Goal: Browse casually

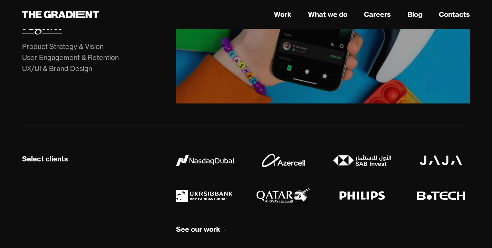
scroll to position [530, 0]
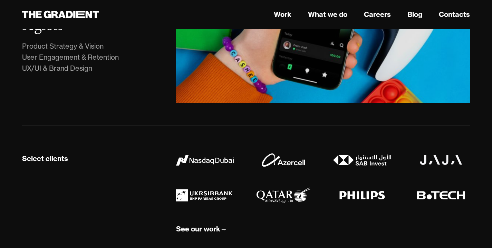
click at [94, 144] on div "Select clients See our work →" at bounding box center [246, 192] width 448 height 132
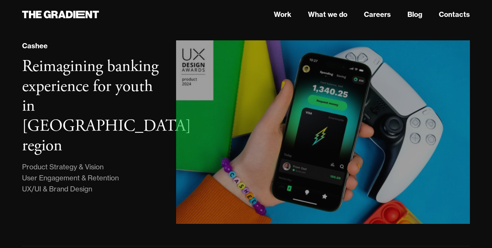
scroll to position [398, 0]
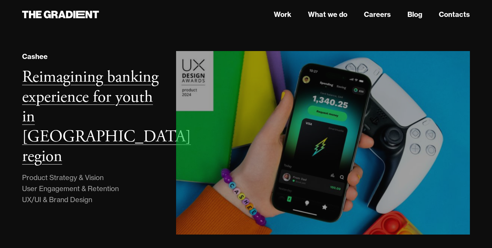
click at [82, 172] on div "Cashee Reimagining banking experience for youth in MENA region Product Strategy…" at bounding box center [92, 143] width 154 height 184
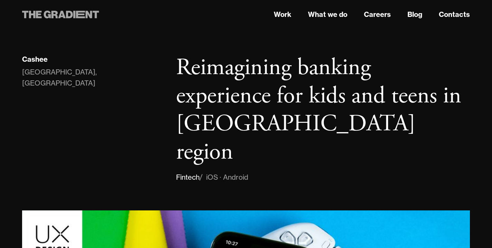
click at [70, 19] on icon at bounding box center [60, 14] width 77 height 12
